Goal: Task Accomplishment & Management: Use online tool/utility

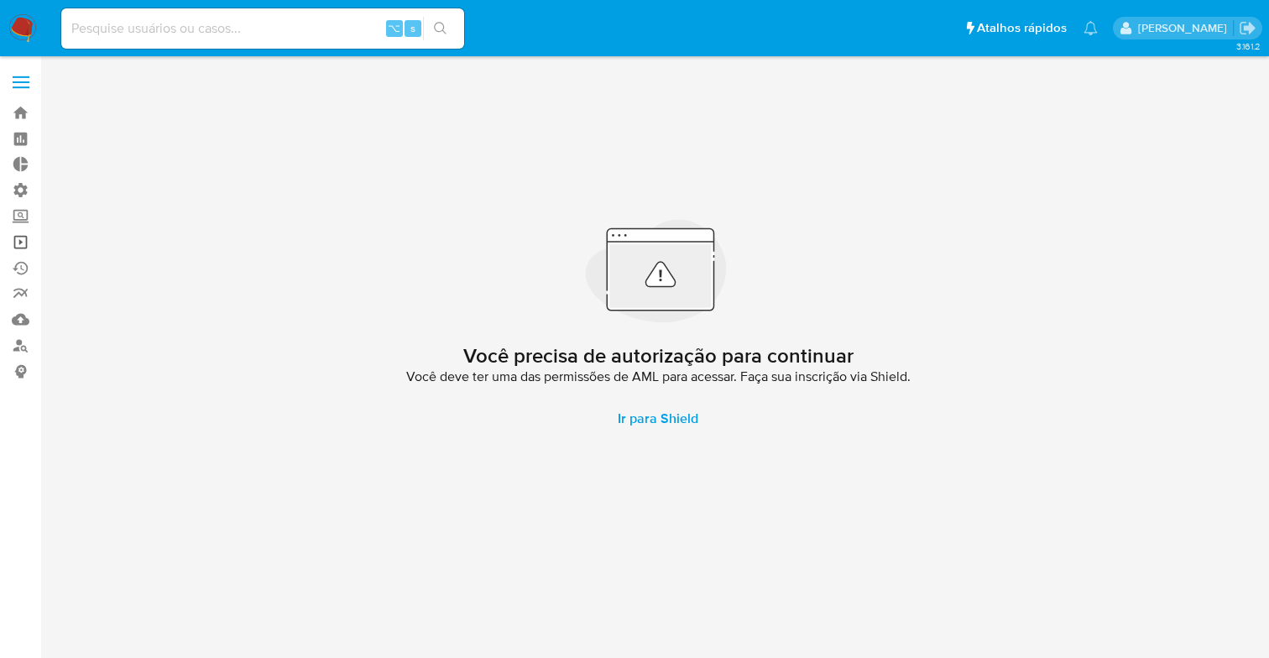
click at [13, 245] on link "Operações em massa" at bounding box center [100, 242] width 200 height 26
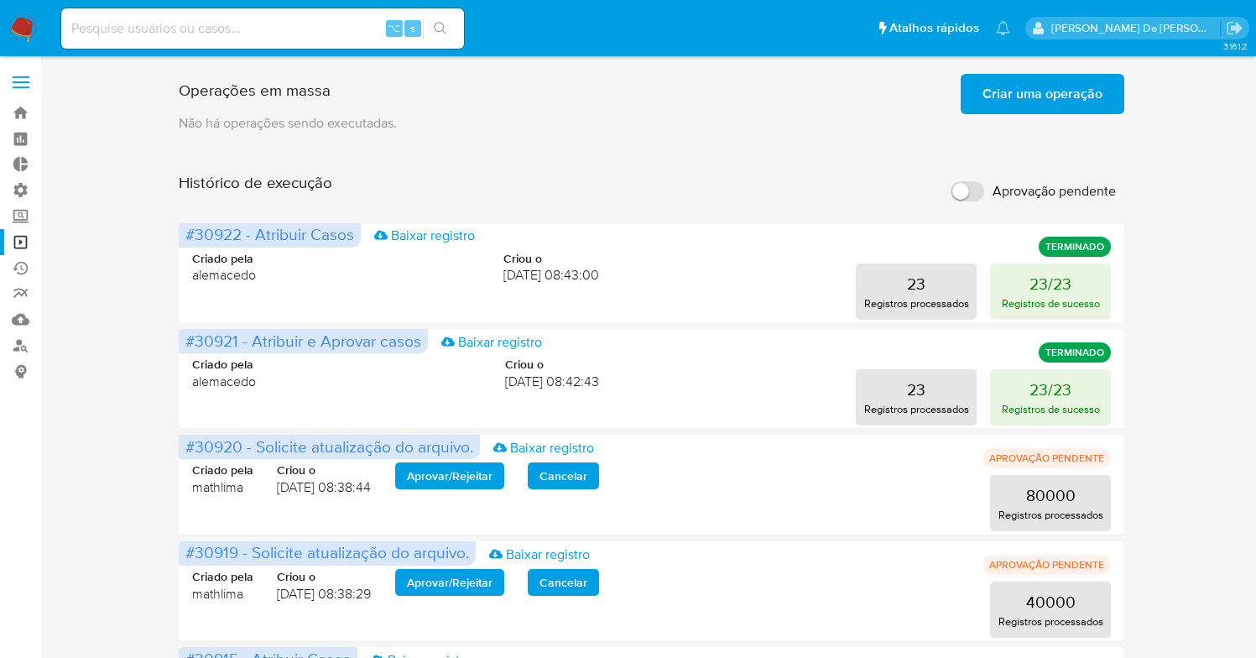
click at [969, 195] on input "Aprovação pendente" at bounding box center [968, 191] width 34 height 20
checkbox input "true"
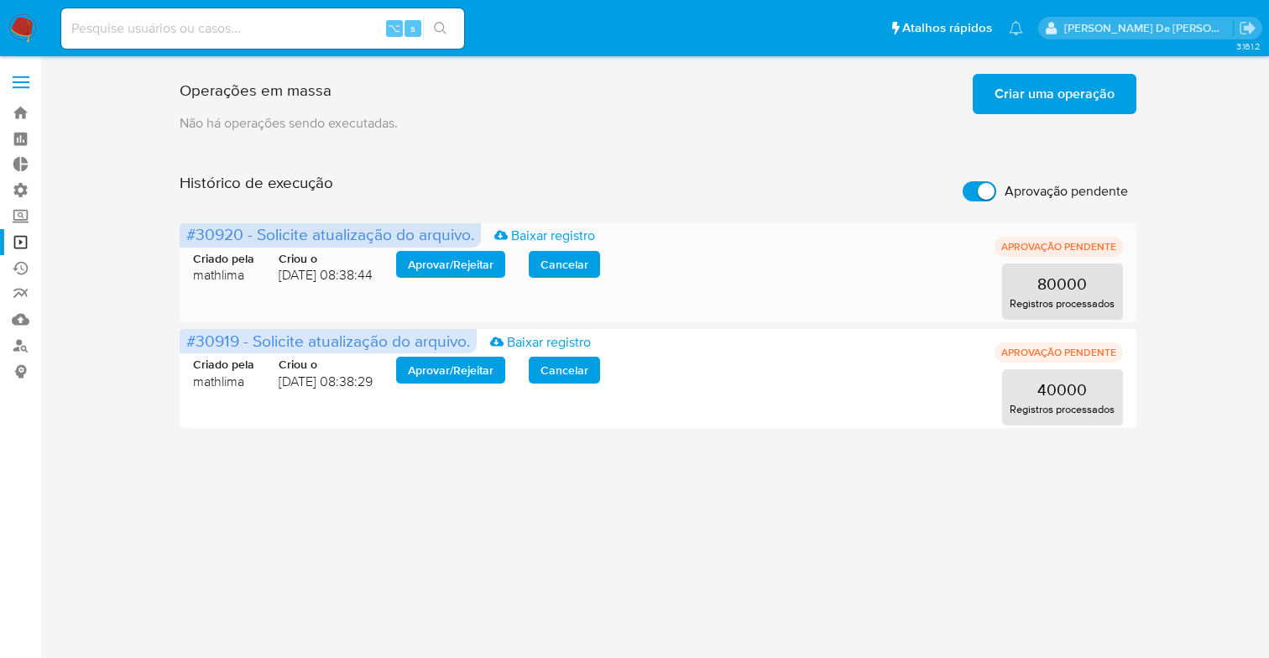
click at [472, 268] on span "Aprovar / Rejeitar" at bounding box center [451, 264] width 86 height 23
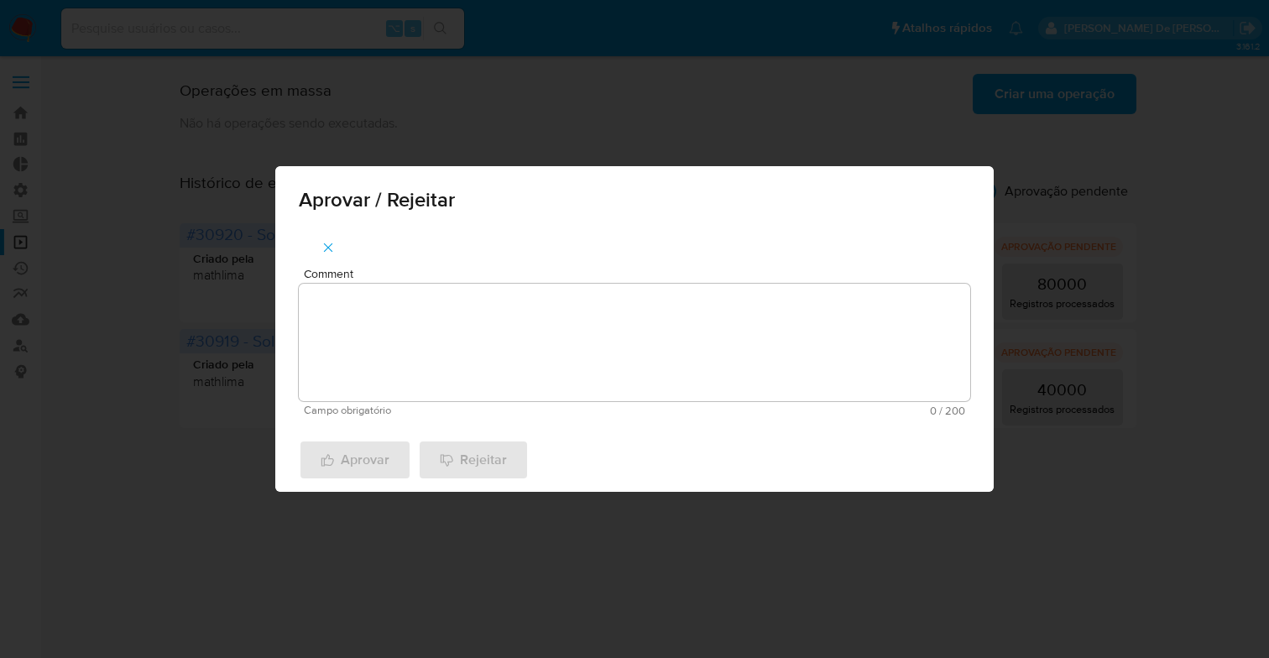
click at [464, 316] on textarea "Comment" at bounding box center [634, 342] width 671 height 117
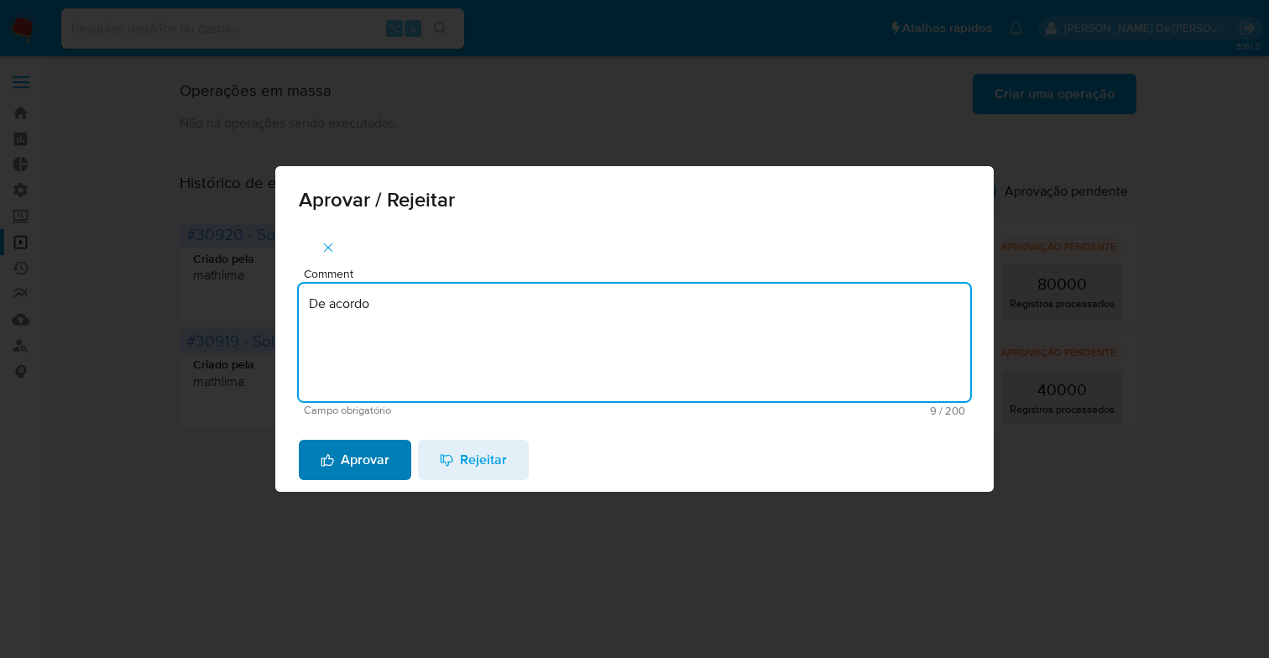
type textarea "De acordo"
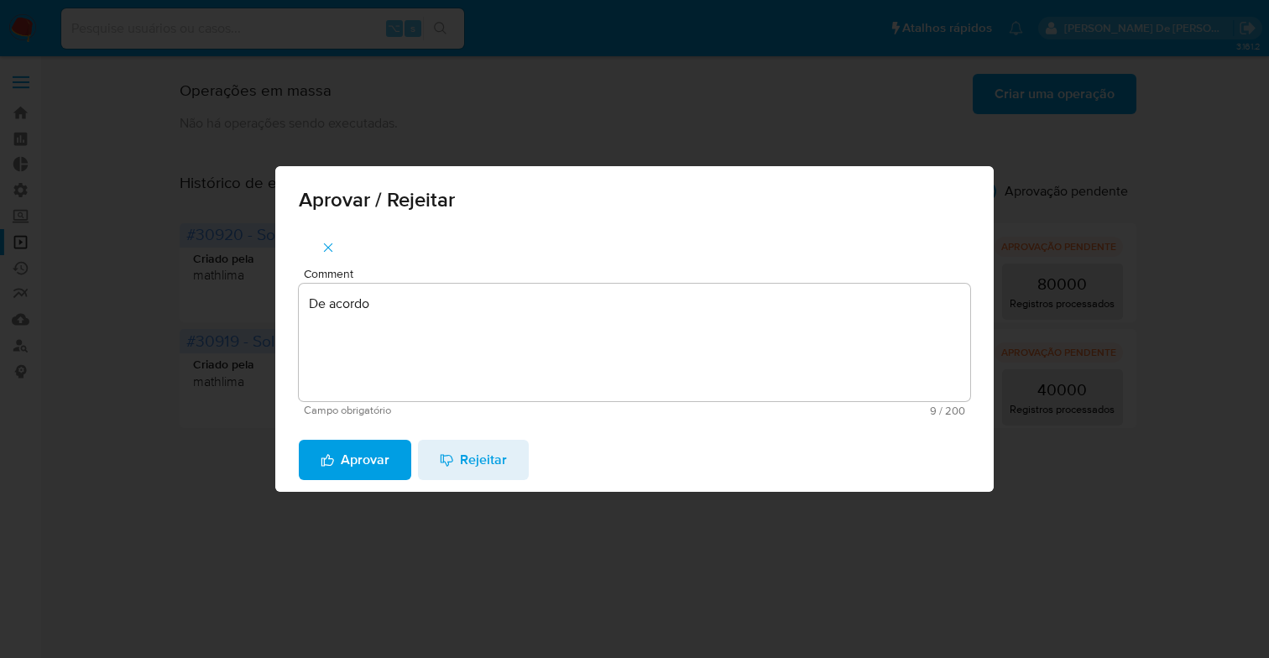
click at [381, 455] on span "Aprovar" at bounding box center [355, 459] width 69 height 37
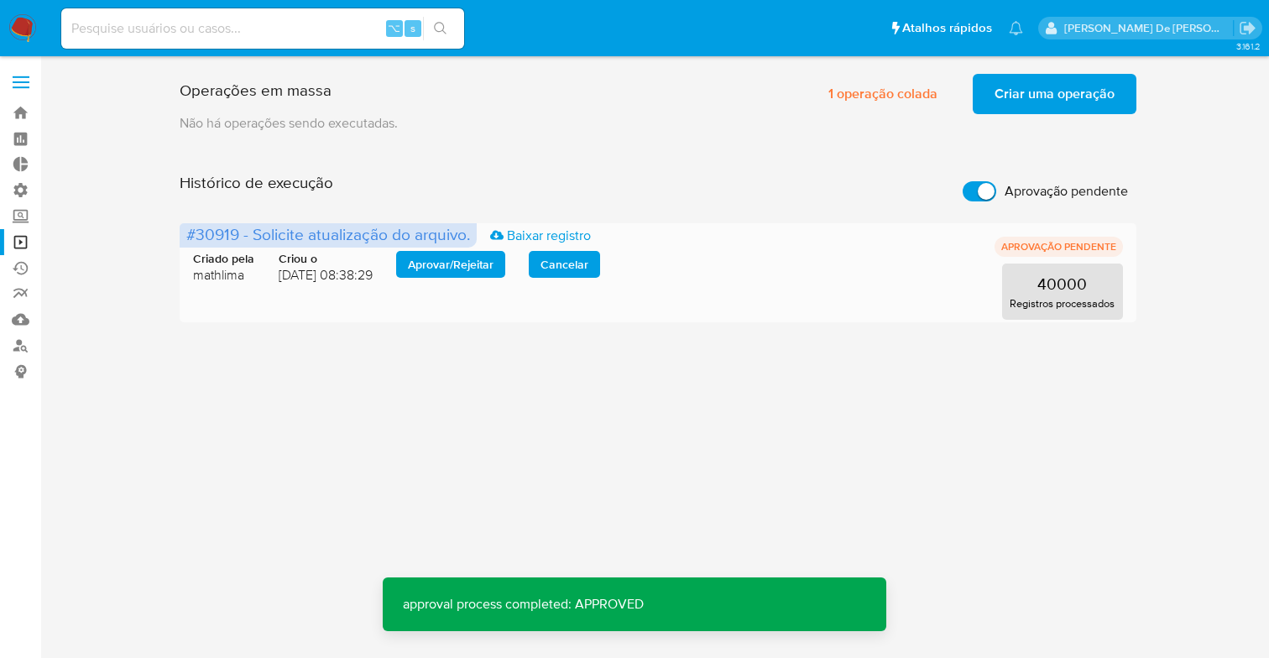
click at [450, 276] on span "Aprovar / Rejeitar" at bounding box center [451, 264] width 86 height 23
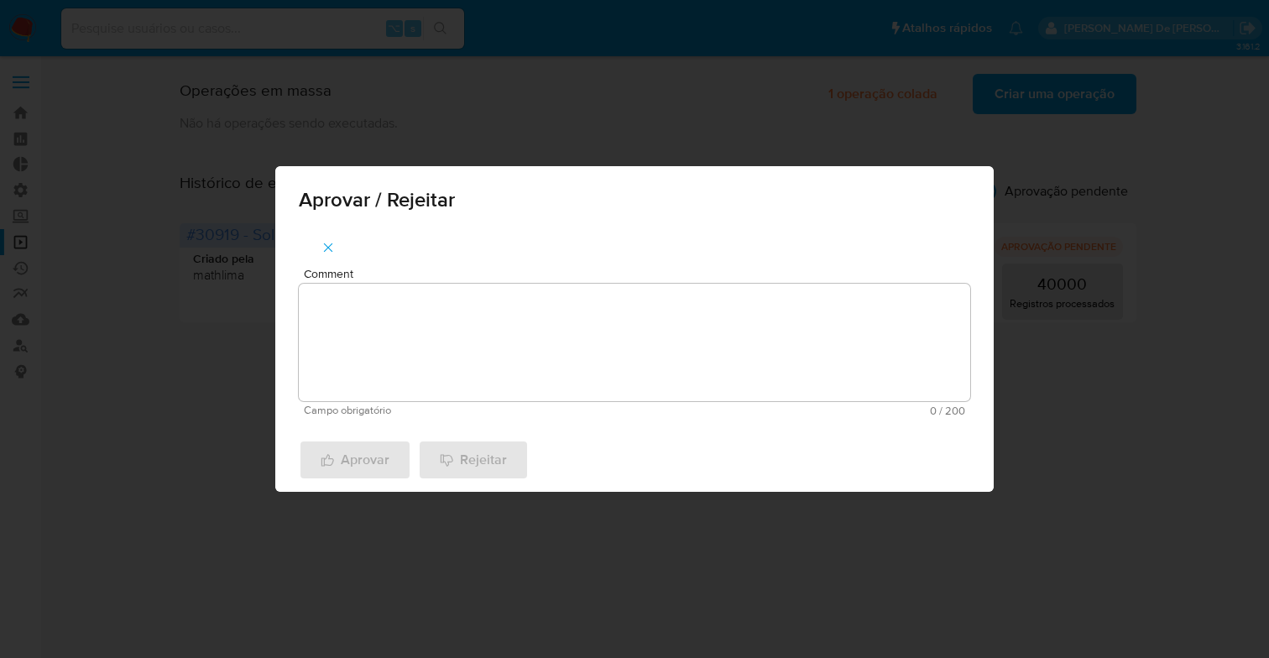
click at [448, 298] on textarea "Comment" at bounding box center [634, 342] width 671 height 117
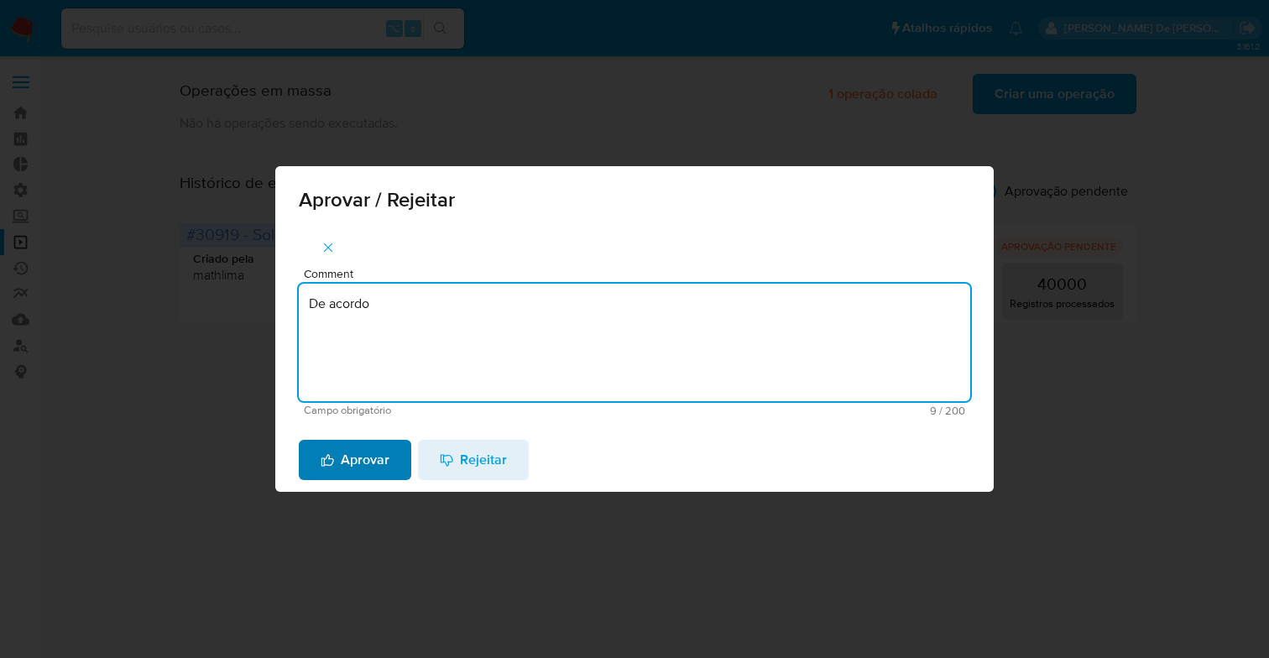
type textarea "De acordo"
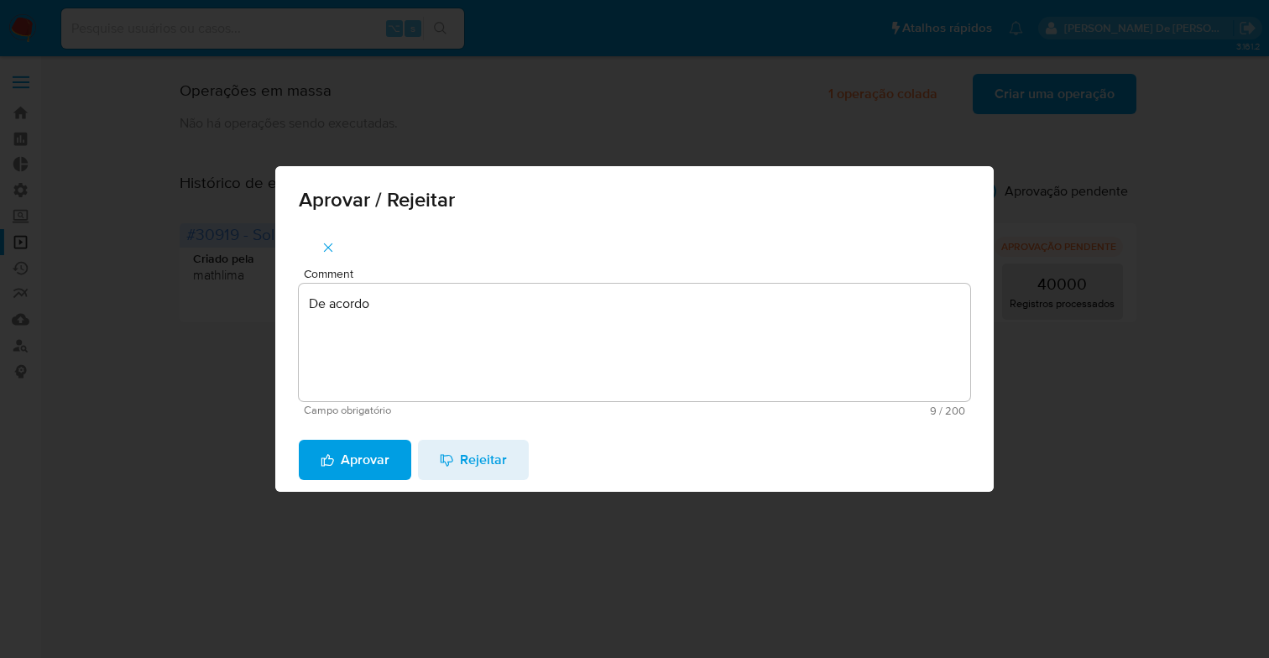
click at [340, 467] on span "Aprovar" at bounding box center [355, 459] width 69 height 37
